Goal: Task Accomplishment & Management: Manage account settings

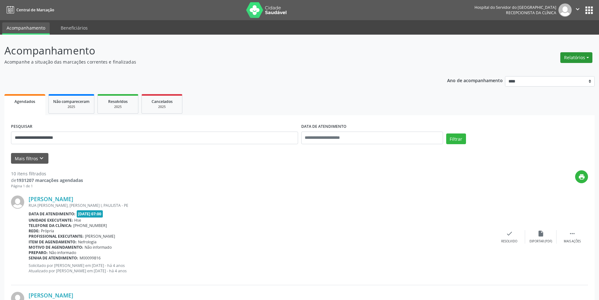
click at [568, 57] on button "Relatórios" at bounding box center [576, 57] width 32 height 11
click at [562, 73] on link "Agendamentos" at bounding box center [559, 71] width 68 height 9
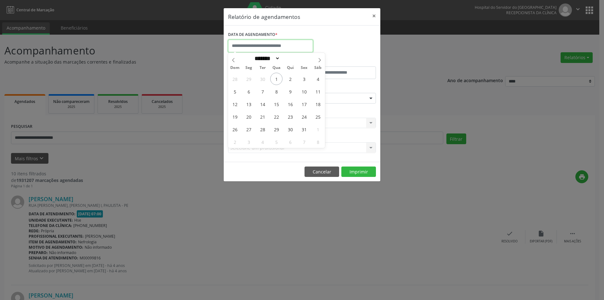
click at [298, 49] on body "**********" at bounding box center [302, 150] width 604 height 300
click at [292, 78] on span "2" at bounding box center [290, 79] width 12 height 12
type input "**********"
click at [292, 78] on span "2" at bounding box center [290, 79] width 12 height 12
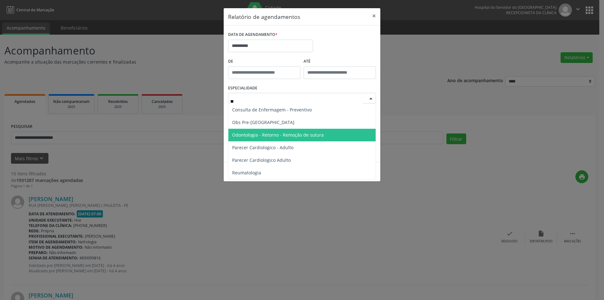
type input "***"
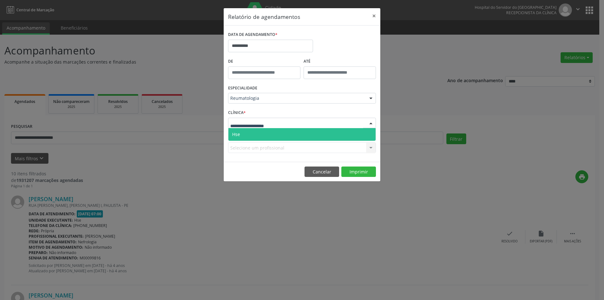
click at [263, 133] on span "Hse" at bounding box center [301, 134] width 147 height 13
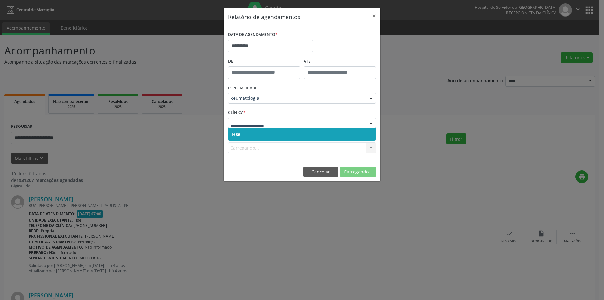
click at [269, 134] on span "Hse" at bounding box center [301, 134] width 147 height 13
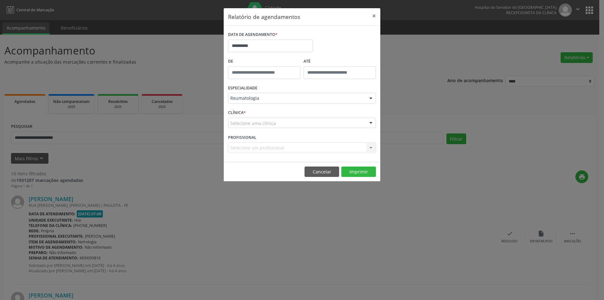
click at [279, 121] on div "Selecione uma clínica" at bounding box center [302, 123] width 148 height 11
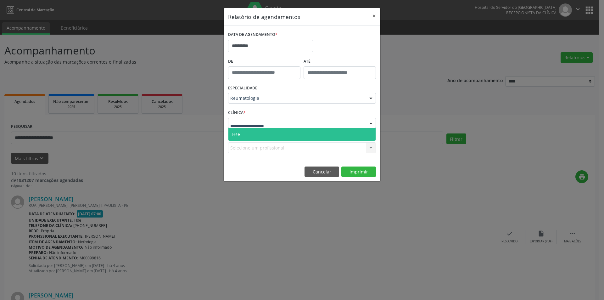
click at [274, 134] on span "Hse" at bounding box center [301, 134] width 147 height 13
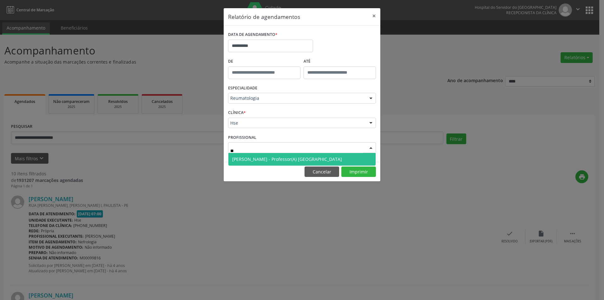
type input "*"
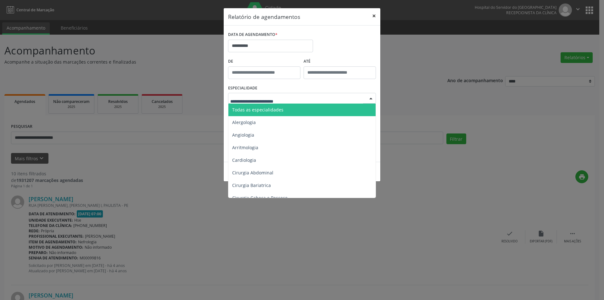
click at [372, 12] on button "×" at bounding box center [374, 15] width 13 height 15
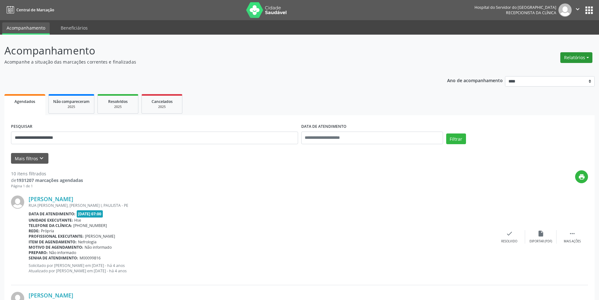
click at [576, 56] on button "Relatórios" at bounding box center [576, 57] width 32 height 11
click at [548, 73] on link "Agendamentos" at bounding box center [559, 71] width 68 height 9
select select "*"
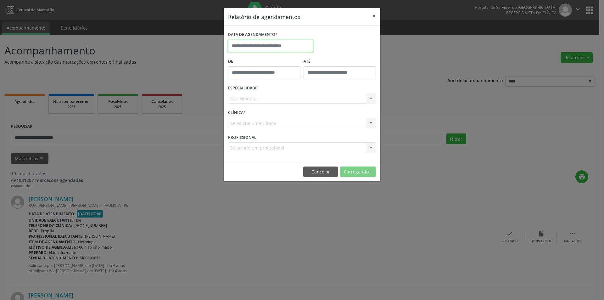
click at [253, 44] on input "text" at bounding box center [270, 46] width 85 height 13
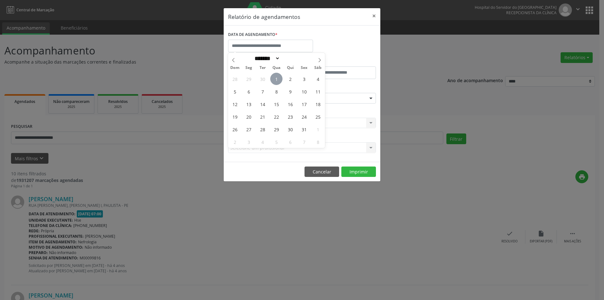
click at [276, 80] on span "1" at bounding box center [276, 79] width 12 height 12
type input "**********"
click at [279, 77] on span "1" at bounding box center [276, 79] width 12 height 12
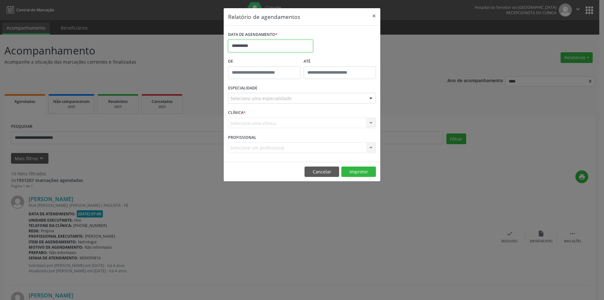
click at [272, 44] on input "**********" at bounding box center [270, 46] width 85 height 13
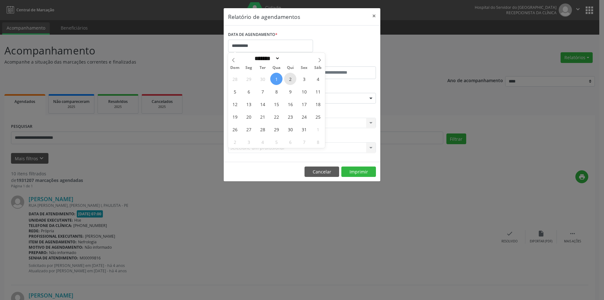
click at [292, 78] on span "2" at bounding box center [290, 79] width 12 height 12
type input "**********"
click at [292, 78] on span "2" at bounding box center [290, 79] width 12 height 12
click at [279, 94] on div "Seleciona uma especialidade" at bounding box center [302, 98] width 148 height 11
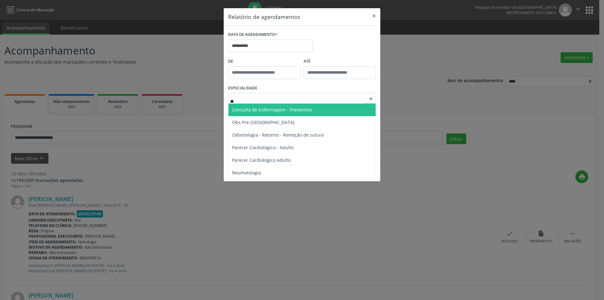
type input "***"
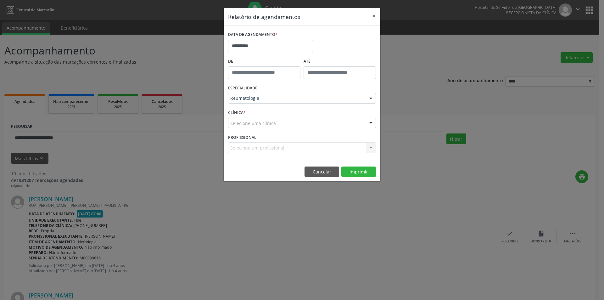
click at [276, 125] on div "Selecione uma clínica" at bounding box center [302, 123] width 148 height 11
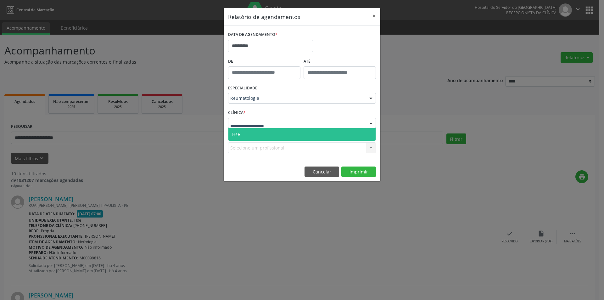
click at [274, 136] on span "Hse" at bounding box center [301, 134] width 147 height 13
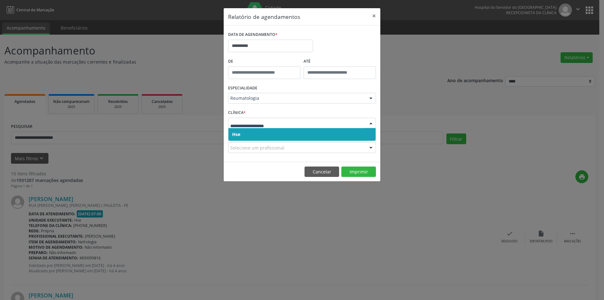
click at [279, 137] on span "Hse" at bounding box center [301, 134] width 147 height 13
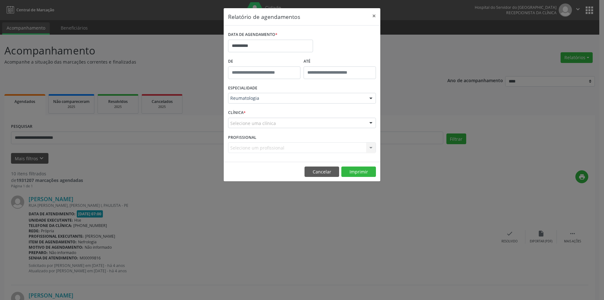
click at [276, 129] on div "CLÍNICA * Selecione uma clínica Hse Nenhum resultado encontrado para: " " Não h…" at bounding box center [301, 120] width 151 height 25
click at [279, 122] on div "Selecione uma clínica" at bounding box center [302, 123] width 148 height 11
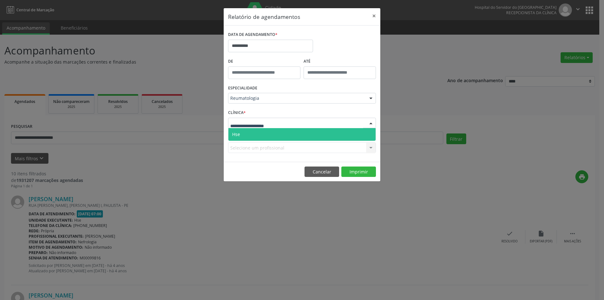
click at [274, 132] on span "Hse" at bounding box center [301, 134] width 147 height 13
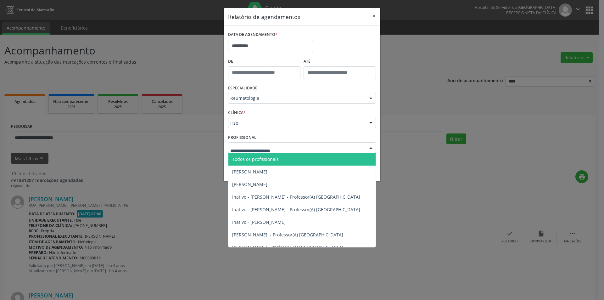
click at [273, 143] on div at bounding box center [302, 147] width 148 height 11
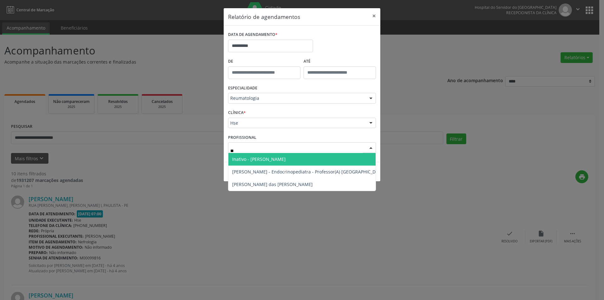
type input "*"
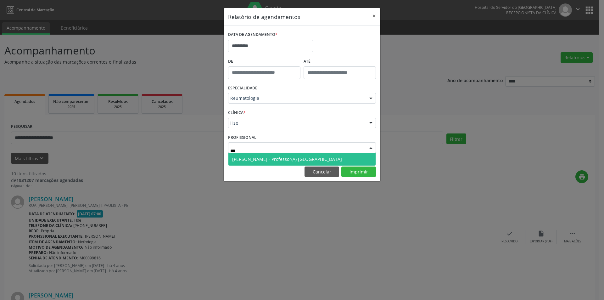
type input "****"
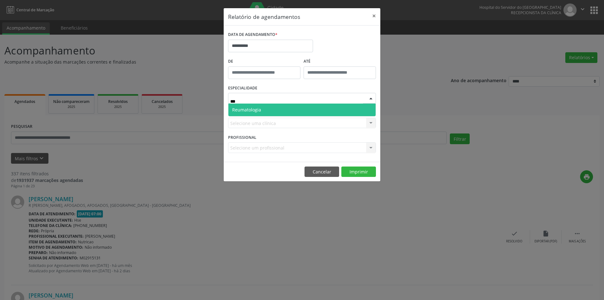
click at [260, 106] on span "Reumatologia" at bounding box center [301, 109] width 147 height 13
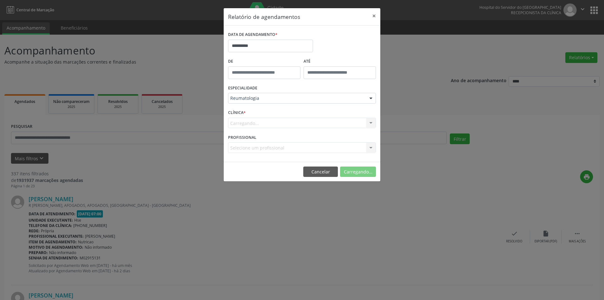
click at [252, 122] on div "Carregando... Nenhum resultado encontrado para: " " Não há nenhuma opção para s…" at bounding box center [302, 123] width 148 height 11
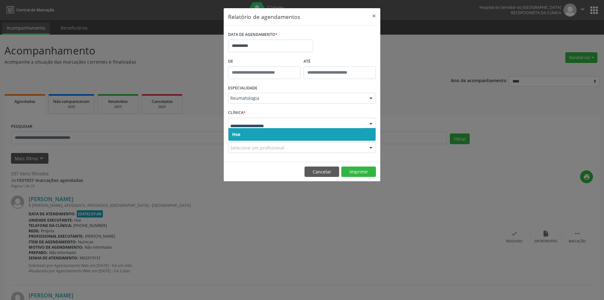
click at [264, 133] on span "Hse" at bounding box center [301, 134] width 147 height 13
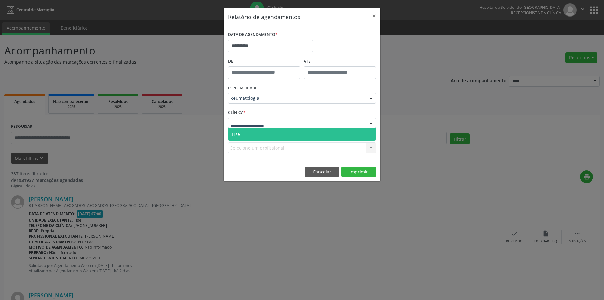
click at [266, 136] on span "Hse" at bounding box center [301, 134] width 147 height 13
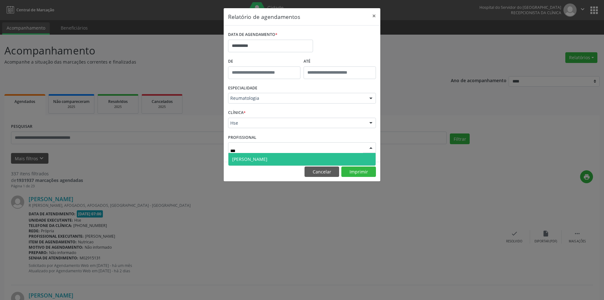
type input "****"
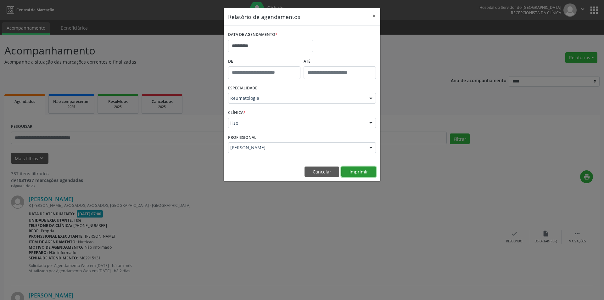
click at [359, 172] on button "Imprimir" at bounding box center [358, 171] width 35 height 11
click at [373, 18] on button "×" at bounding box center [374, 15] width 13 height 15
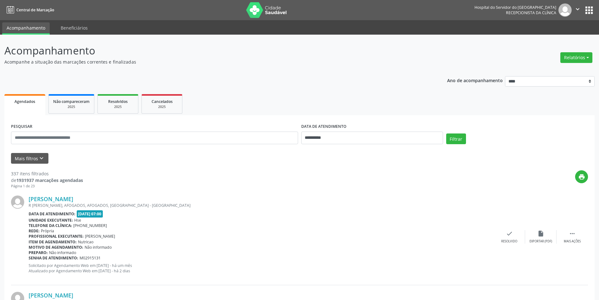
scroll to position [63, 0]
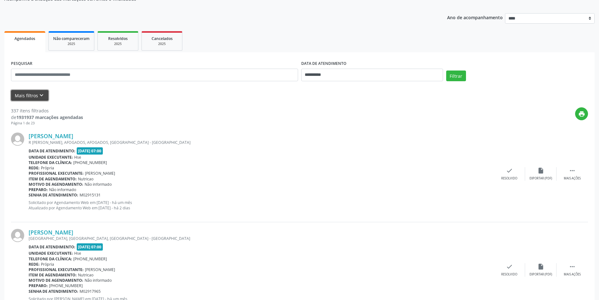
drag, startPoint x: 35, startPoint y: 95, endPoint x: 75, endPoint y: 120, distance: 47.4
click at [35, 95] on button "Mais filtros keyboard_arrow_down" at bounding box center [29, 95] width 37 height 11
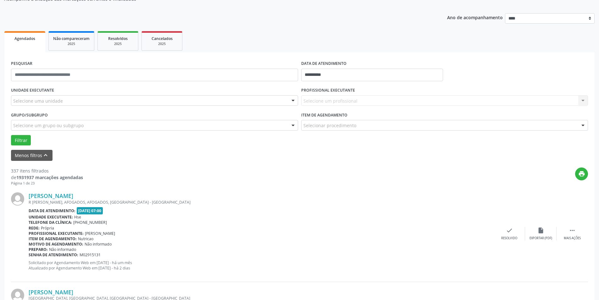
drag, startPoint x: 74, startPoint y: 106, endPoint x: 73, endPoint y: 102, distance: 3.5
click at [74, 104] on div "Selecione uma unidade" at bounding box center [154, 100] width 287 height 11
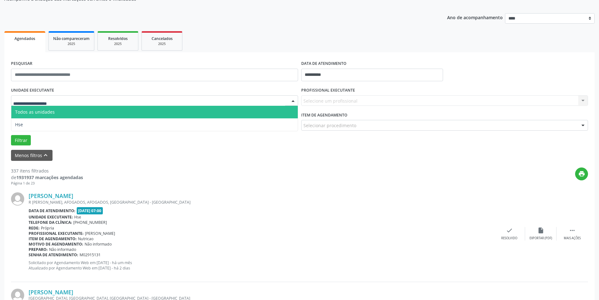
click at [73, 102] on input "text" at bounding box center [149, 103] width 272 height 13
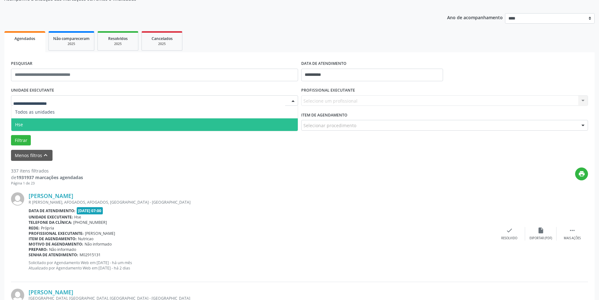
click at [180, 128] on span "Hse" at bounding box center [154, 124] width 286 height 13
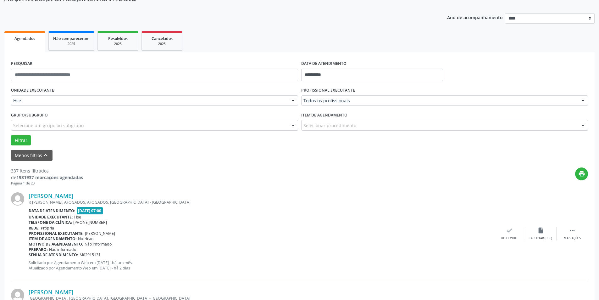
click at [376, 104] on div "Todos os profissionais" at bounding box center [444, 100] width 287 height 11
type input "*"
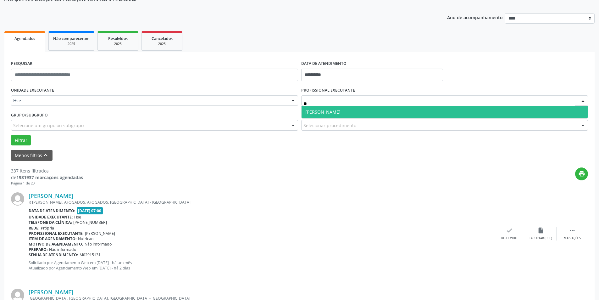
type input "***"
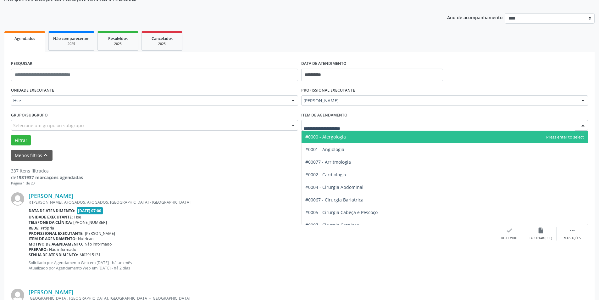
click at [392, 124] on div at bounding box center [444, 125] width 287 height 11
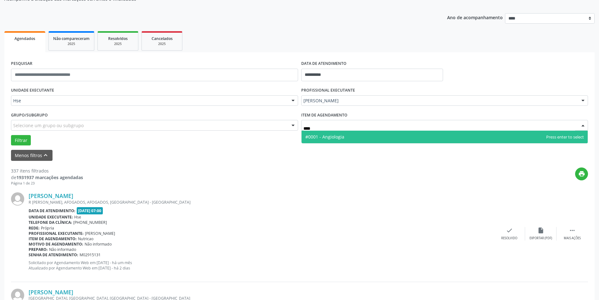
type input "*****"
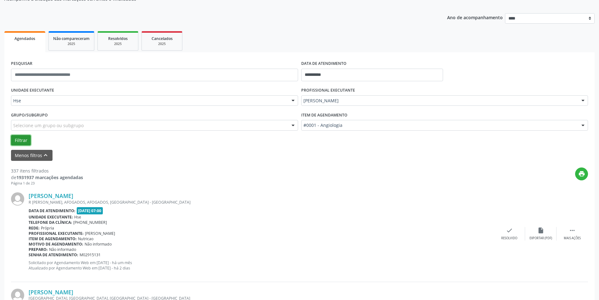
click at [22, 142] on button "Filtrar" at bounding box center [21, 140] width 20 height 11
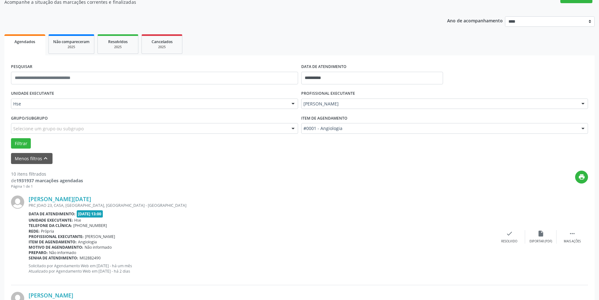
scroll to position [126, 0]
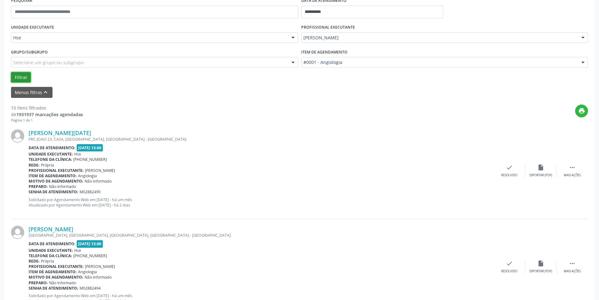
click at [23, 81] on button "Filtrar" at bounding box center [21, 77] width 20 height 11
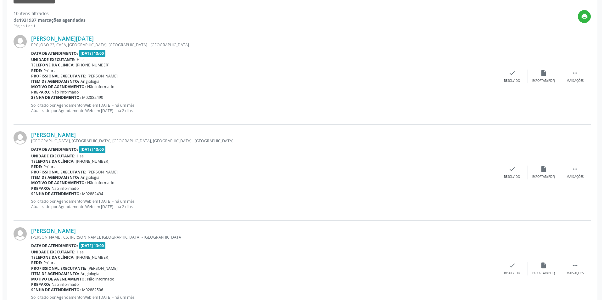
scroll to position [685, 0]
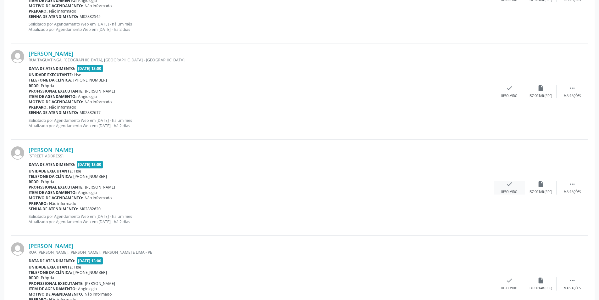
click at [512, 189] on div "check Resolvido" at bounding box center [509, 187] width 31 height 14
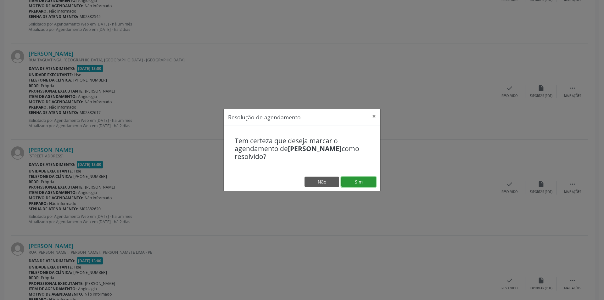
click at [363, 180] on button "Sim" at bounding box center [358, 181] width 35 height 11
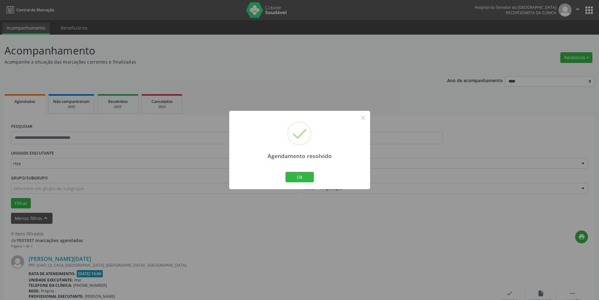
scroll to position [205, 0]
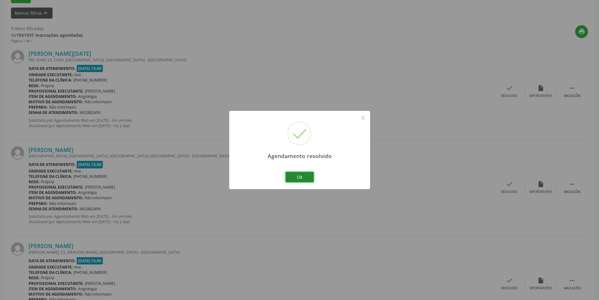
click at [308, 179] on button "Ok" at bounding box center [299, 177] width 28 height 11
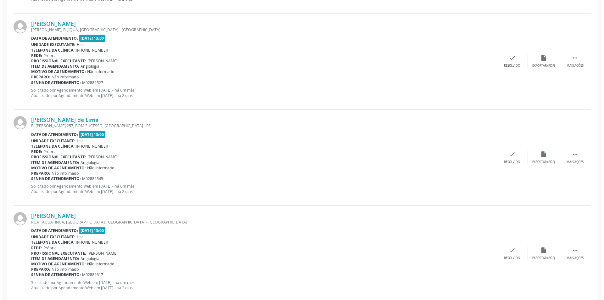
scroll to position [582, 0]
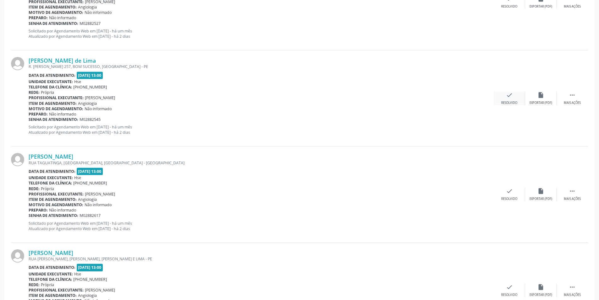
click at [497, 96] on div "check Resolvido" at bounding box center [509, 98] width 31 height 14
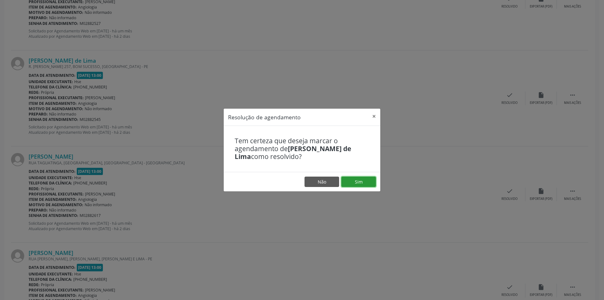
click at [367, 181] on button "Sim" at bounding box center [358, 181] width 35 height 11
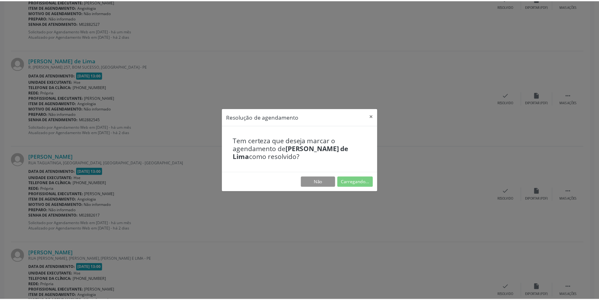
scroll to position [0, 0]
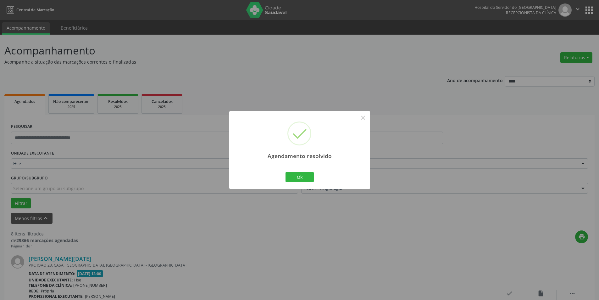
click at [314, 176] on div "Ok Cancel" at bounding box center [299, 176] width 31 height 13
click at [299, 173] on button "Ok" at bounding box center [299, 177] width 28 height 11
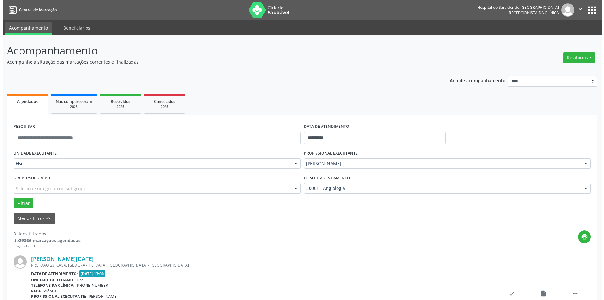
scroll to position [301, 0]
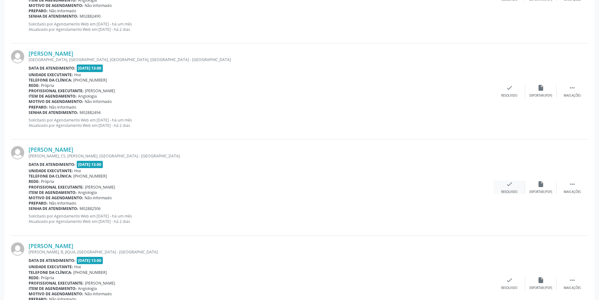
click at [510, 191] on div "Resolvido" at bounding box center [509, 192] width 16 height 4
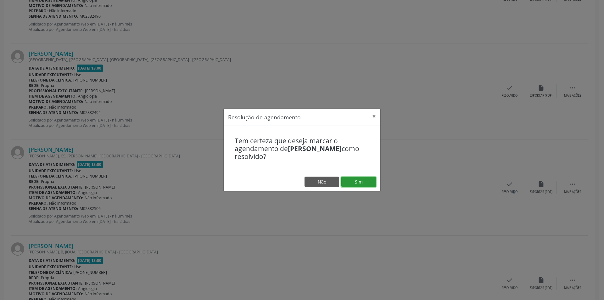
click at [367, 181] on button "Sim" at bounding box center [358, 181] width 35 height 11
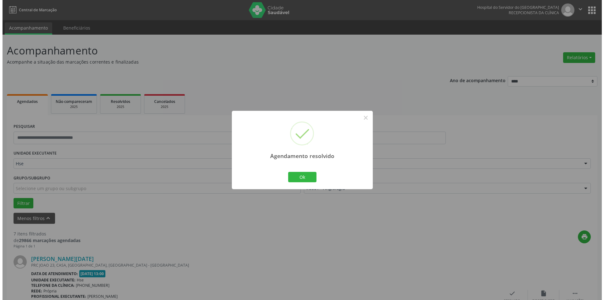
scroll to position [632, 0]
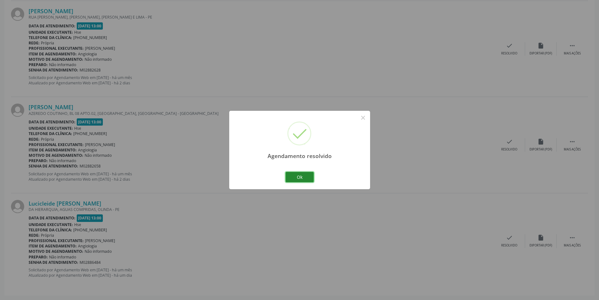
drag, startPoint x: 295, startPoint y: 177, endPoint x: 388, endPoint y: 162, distance: 94.3
click at [295, 177] on button "Ok" at bounding box center [299, 177] width 28 height 11
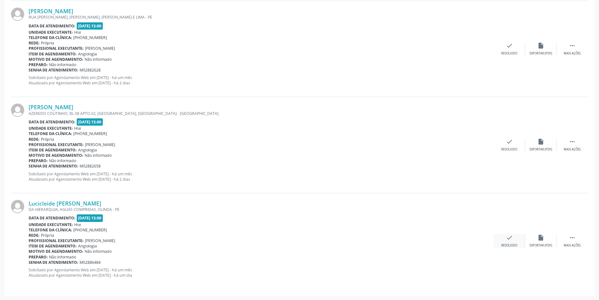
click at [513, 241] on div "check Resolvido" at bounding box center [509, 241] width 31 height 14
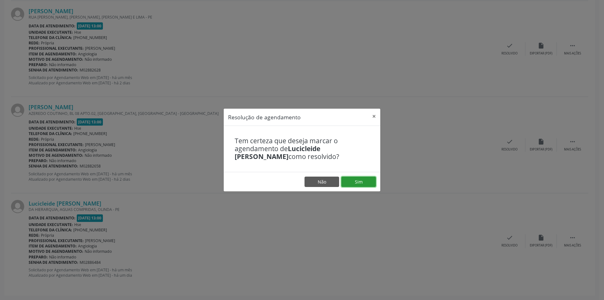
click at [371, 183] on button "Sim" at bounding box center [358, 181] width 35 height 11
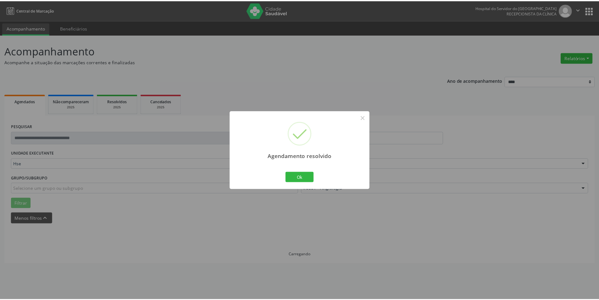
scroll to position [0, 0]
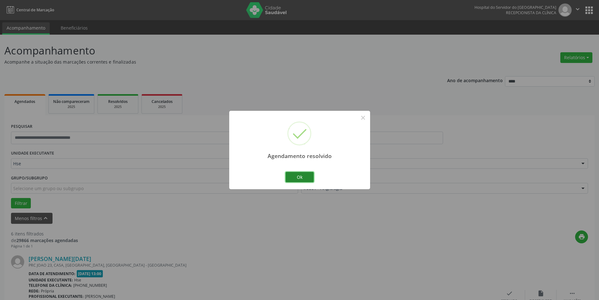
click at [308, 173] on button "Ok" at bounding box center [299, 177] width 28 height 11
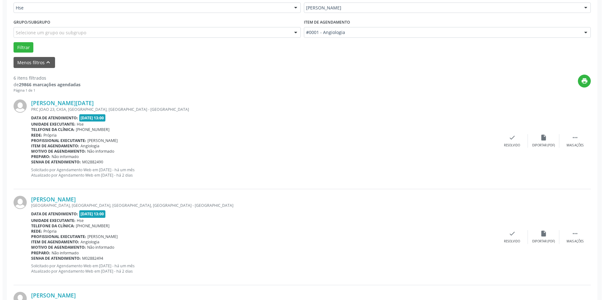
scroll to position [157, 0]
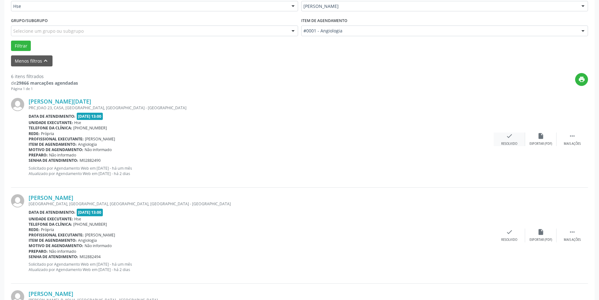
click at [514, 139] on div "check Resolvido" at bounding box center [509, 139] width 31 height 14
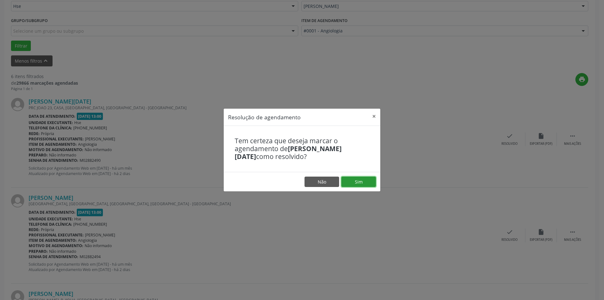
click at [350, 181] on button "Sim" at bounding box center [358, 181] width 35 height 11
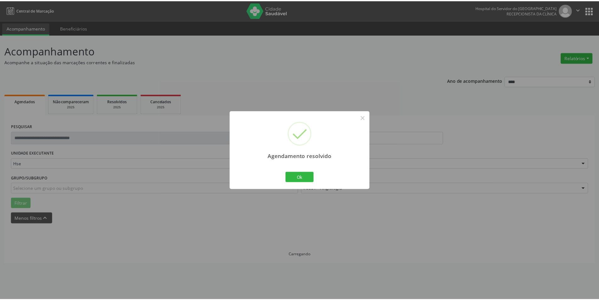
scroll to position [0, 0]
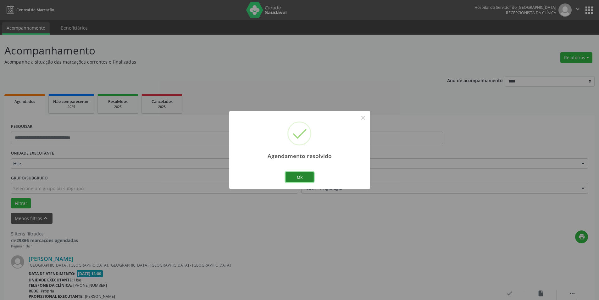
click at [307, 178] on button "Ok" at bounding box center [299, 177] width 28 height 11
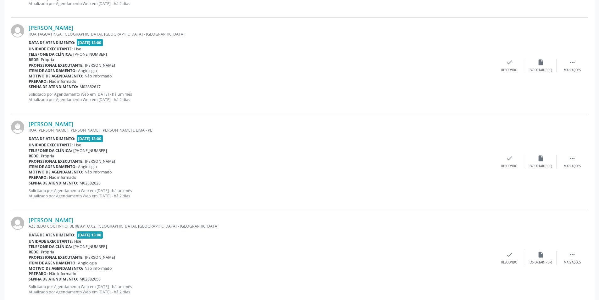
scroll to position [408, 0]
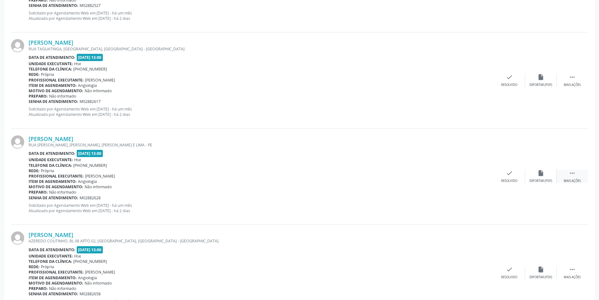
click at [570, 179] on div "Mais ações" at bounding box center [572, 181] width 17 height 4
click at [545, 178] on div "alarm_off Não compareceu" at bounding box center [540, 176] width 31 height 14
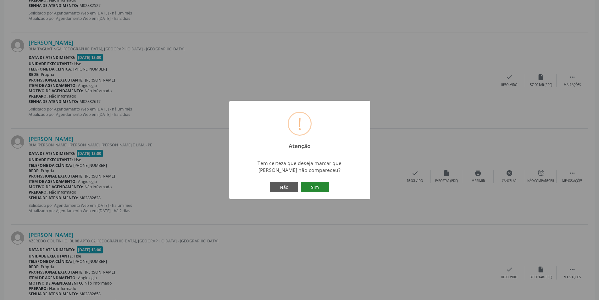
drag, startPoint x: 317, startPoint y: 191, endPoint x: 329, endPoint y: 181, distance: 15.0
click at [317, 190] on button "Sim" at bounding box center [315, 187] width 28 height 11
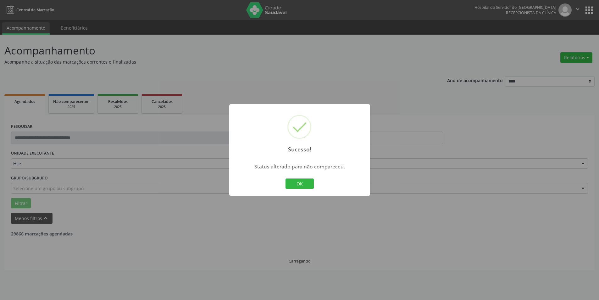
scroll to position [0, 0]
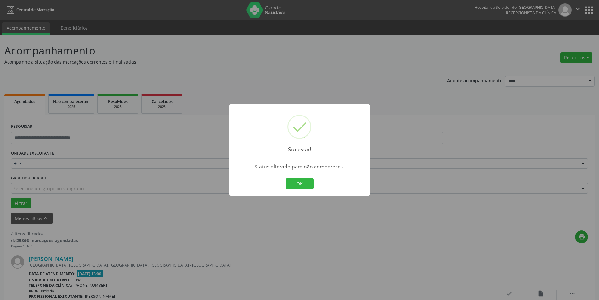
click at [282, 180] on div "Sucesso! × Status alterado para não compareceu. OK Cancel" at bounding box center [299, 150] width 141 height 92
click at [286, 181] on button "OK" at bounding box center [299, 183] width 28 height 11
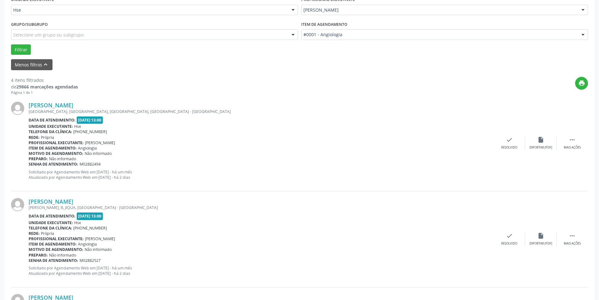
scroll to position [157, 0]
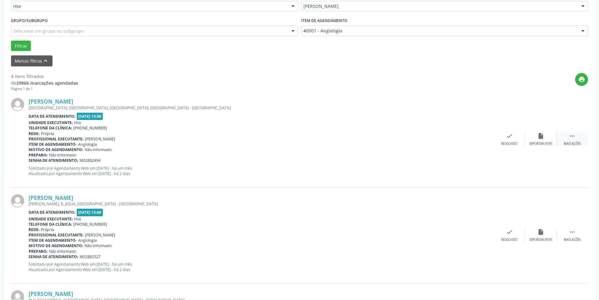
click at [573, 137] on icon "" at bounding box center [572, 135] width 7 height 7
click at [545, 141] on div "Não compareceu" at bounding box center [540, 143] width 27 height 4
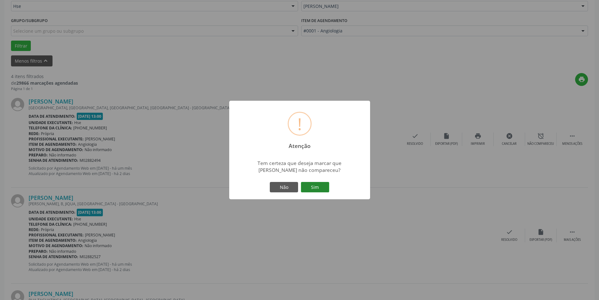
click at [320, 185] on button "Sim" at bounding box center [315, 187] width 28 height 11
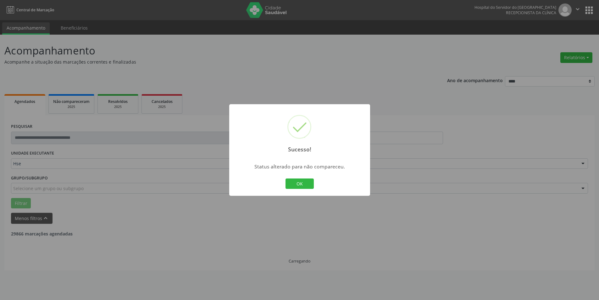
scroll to position [0, 0]
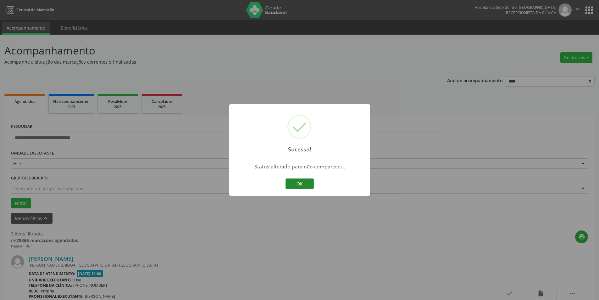
click at [312, 181] on button "OK" at bounding box center [299, 183] width 28 height 11
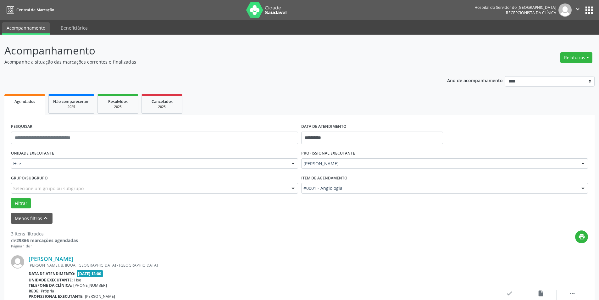
scroll to position [126, 0]
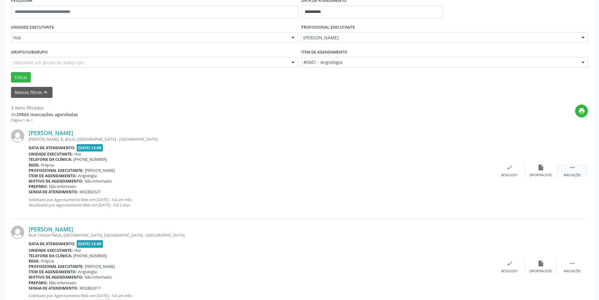
click at [585, 174] on div " Mais ações" at bounding box center [572, 171] width 31 height 14
click at [537, 176] on div "Não compareceu" at bounding box center [540, 175] width 27 height 4
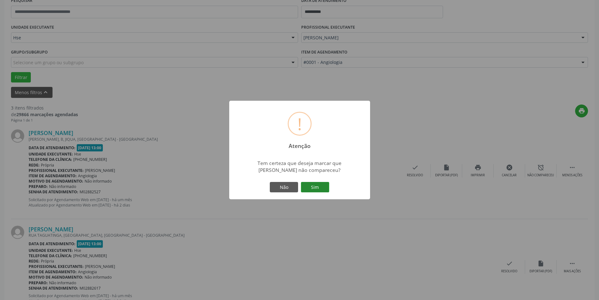
click at [323, 183] on button "Sim" at bounding box center [315, 187] width 28 height 11
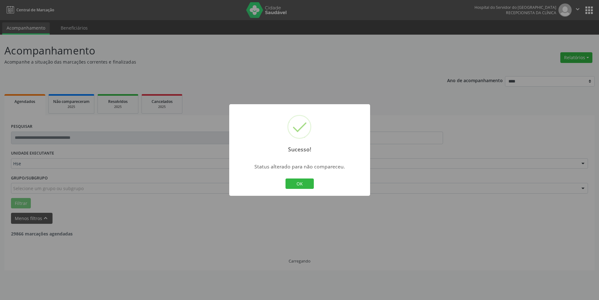
scroll to position [0, 0]
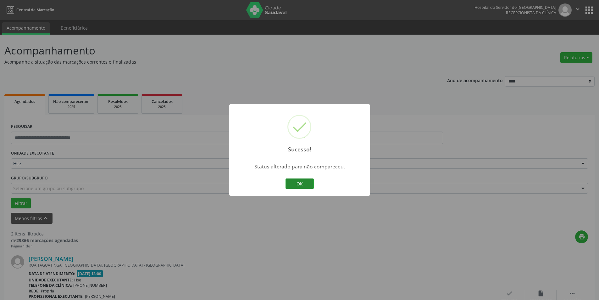
click at [307, 180] on button "OK" at bounding box center [299, 183] width 28 height 11
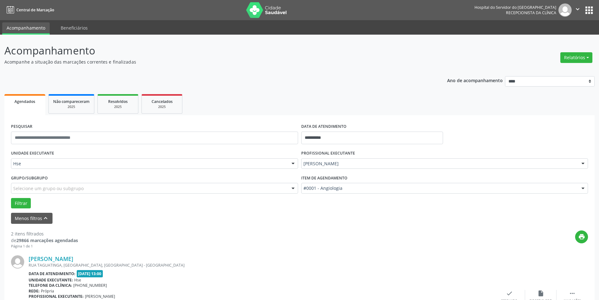
scroll to position [152, 0]
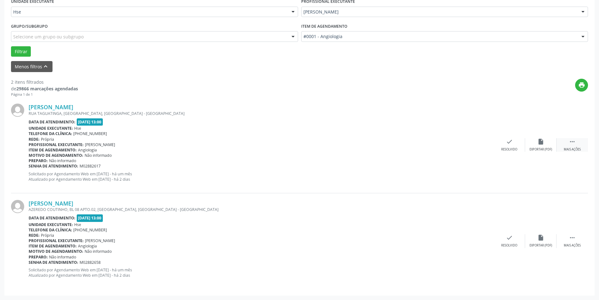
click at [569, 144] on icon "" at bounding box center [572, 141] width 7 height 7
click at [549, 146] on div "alarm_off Não compareceu" at bounding box center [540, 145] width 31 height 14
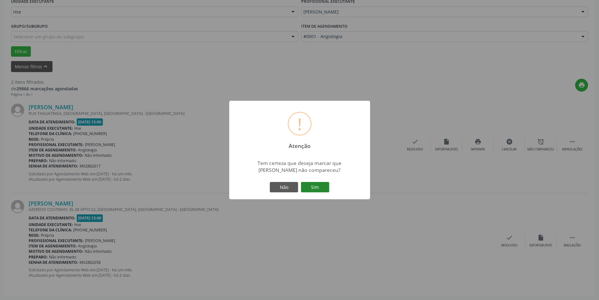
click at [319, 187] on button "Sim" at bounding box center [315, 187] width 28 height 11
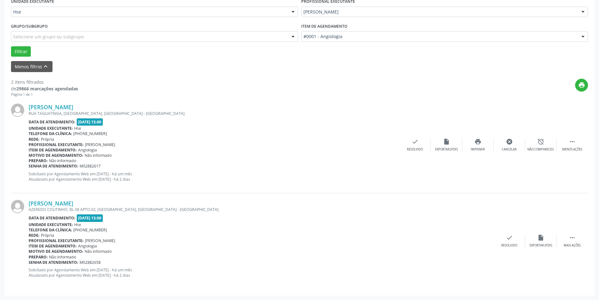
scroll to position [0, 0]
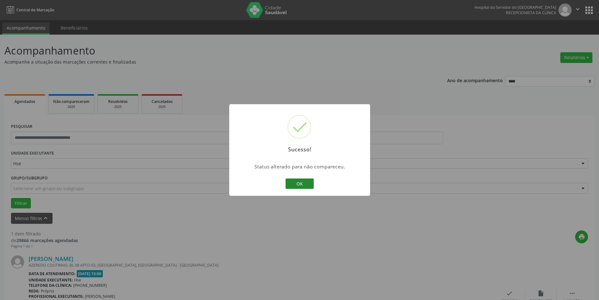
drag, startPoint x: 290, startPoint y: 180, endPoint x: 372, endPoint y: 167, distance: 82.5
click at [291, 180] on button "OK" at bounding box center [299, 183] width 28 height 11
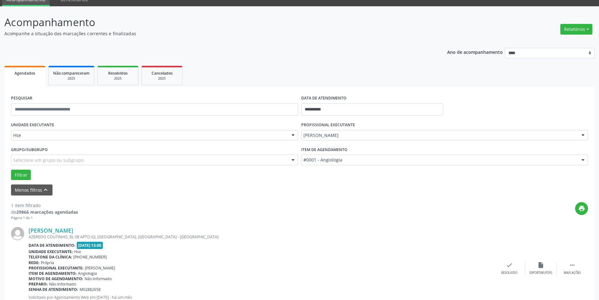
scroll to position [56, 0]
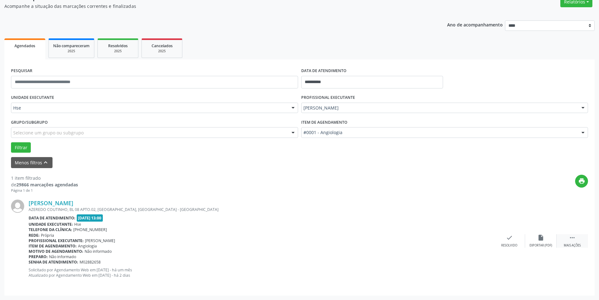
click at [568, 241] on div " Mais ações" at bounding box center [572, 241] width 31 height 14
click at [536, 239] on div "alarm_off Não compareceu" at bounding box center [540, 241] width 31 height 14
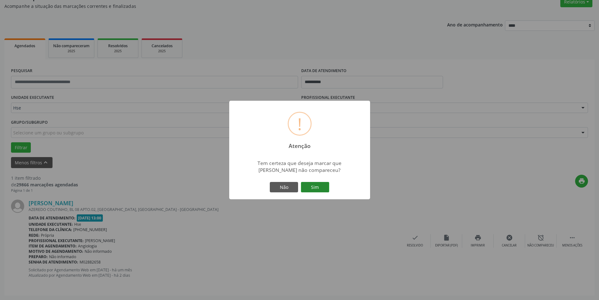
click at [322, 186] on button "Sim" at bounding box center [315, 187] width 28 height 11
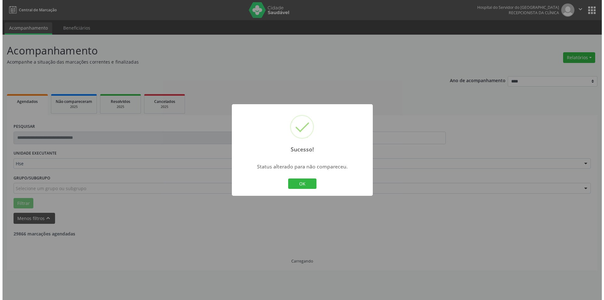
scroll to position [0, 0]
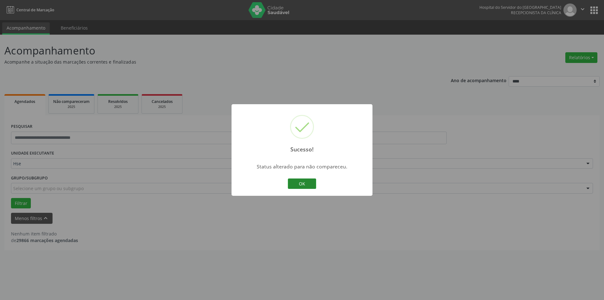
click at [313, 186] on button "OK" at bounding box center [302, 183] width 28 height 11
